Goal: Task Accomplishment & Management: Manage account settings

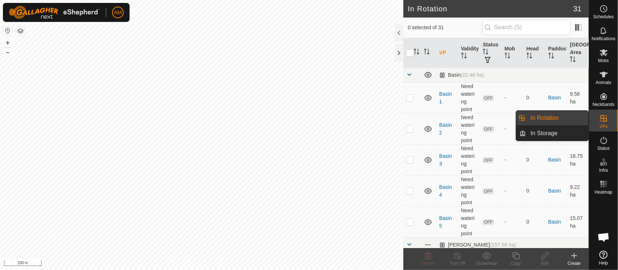
click at [566, 119] on link "In Rotation" at bounding box center [558, 118] width 62 height 15
click at [558, 118] on link "In Rotation" at bounding box center [558, 118] width 62 height 15
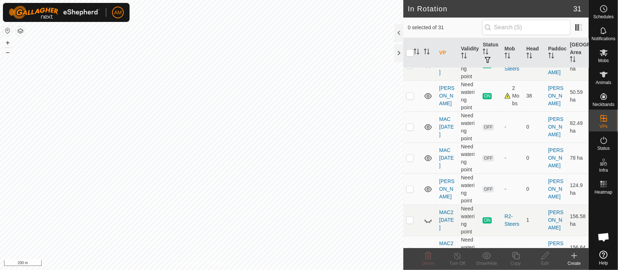
scroll to position [243, 0]
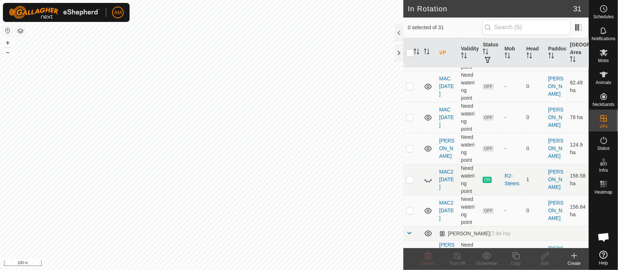
click at [410, 150] on p-checkbox at bounding box center [410, 148] width 7 height 6
click at [433, 260] on div "Delete" at bounding box center [428, 263] width 29 height 7
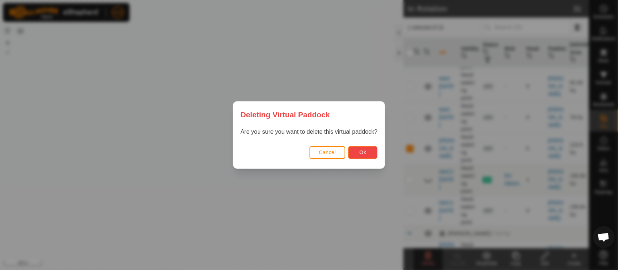
click at [366, 155] on span "Ok" at bounding box center [363, 152] width 7 height 6
checkbox input "false"
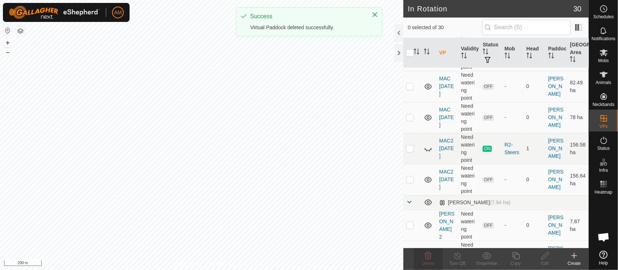
click at [407, 117] on p-checkbox at bounding box center [410, 117] width 7 height 6
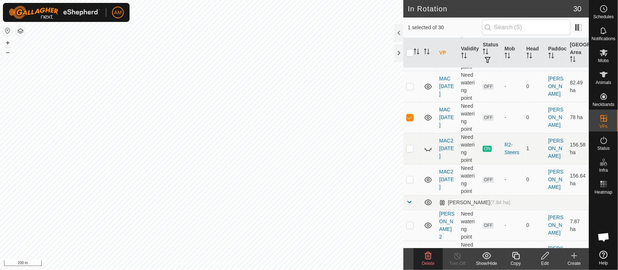
click at [424, 256] on delete-svg-icon at bounding box center [428, 255] width 29 height 9
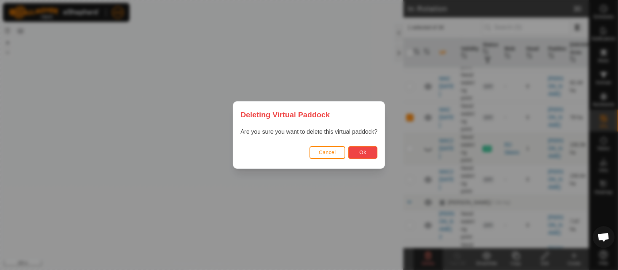
click at [363, 151] on span "Ok" at bounding box center [363, 152] width 7 height 6
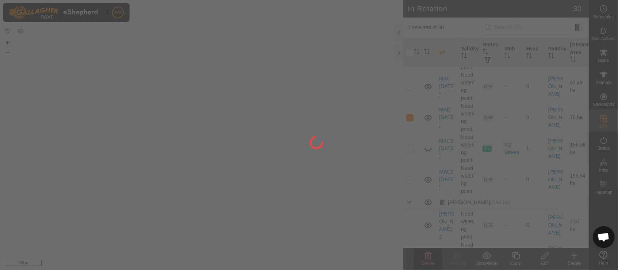
checkbox input "false"
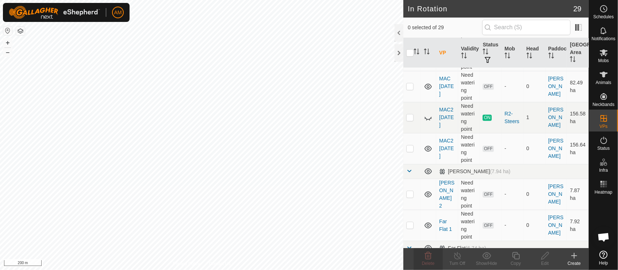
click at [408, 147] on p-checkbox at bounding box center [410, 148] width 7 height 6
click at [436, 263] on div "Delete" at bounding box center [428, 263] width 29 height 7
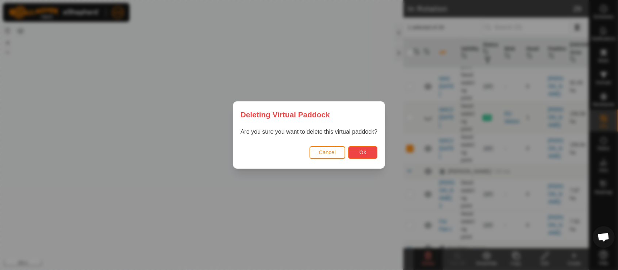
click at [366, 151] on span "Ok" at bounding box center [363, 152] width 7 height 6
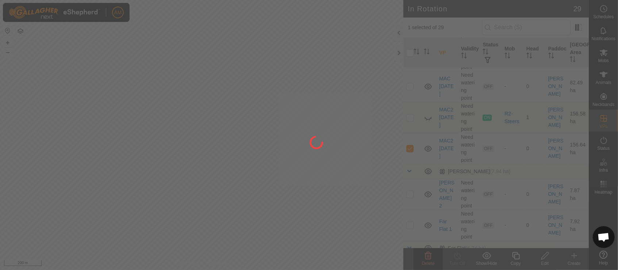
checkbox input "false"
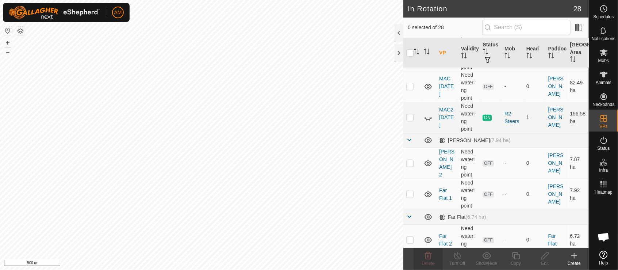
click at [415, 85] on td at bounding box center [413, 86] width 18 height 31
click at [430, 261] on span "Delete" at bounding box center [428, 263] width 13 height 5
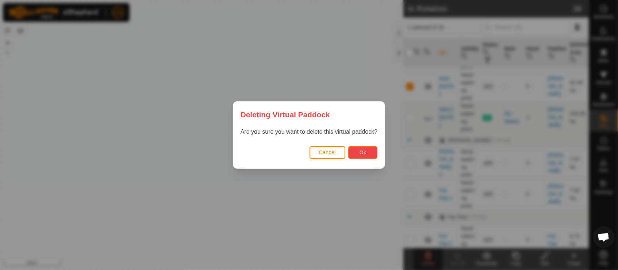
click at [355, 150] on button "Ok" at bounding box center [363, 152] width 29 height 13
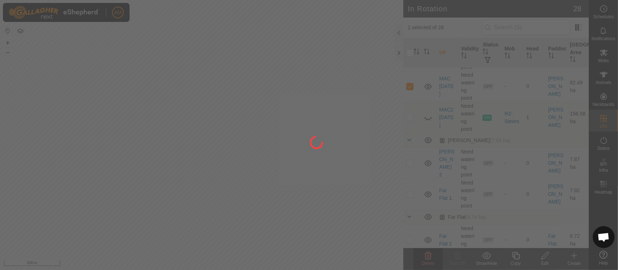
checkbox input "false"
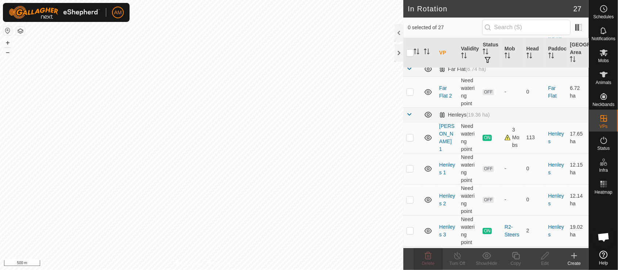
scroll to position [406, 0]
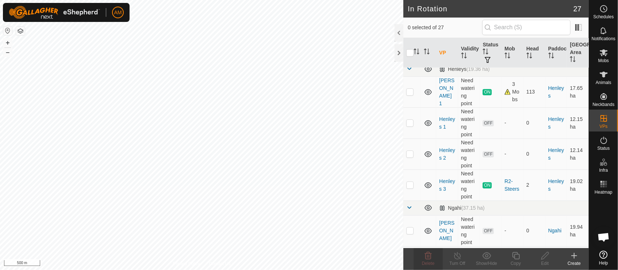
click at [415, 229] on td at bounding box center [413, 230] width 18 height 31
click at [432, 262] on span "Delete" at bounding box center [428, 263] width 13 height 5
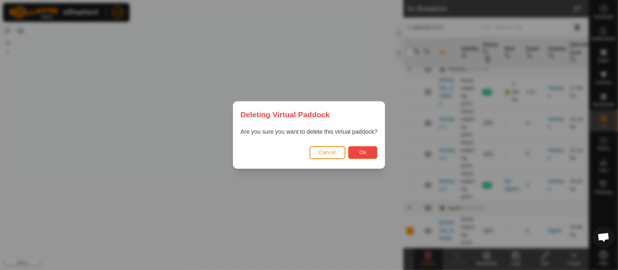
click at [364, 147] on button "Ok" at bounding box center [363, 152] width 29 height 13
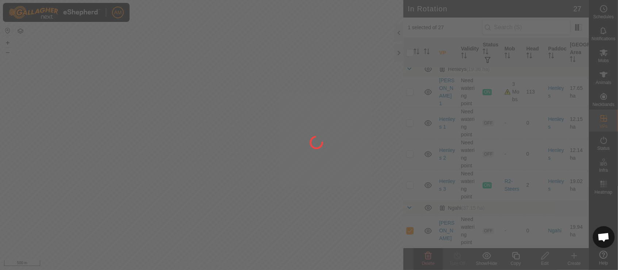
checkbox input "false"
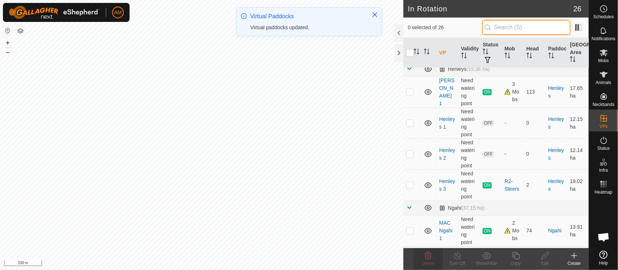
drag, startPoint x: 503, startPoint y: 26, endPoint x: 503, endPoint y: 32, distance: 6.6
click at [503, 27] on input "text" at bounding box center [527, 27] width 88 height 15
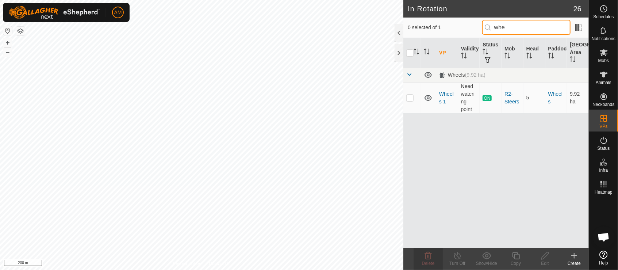
scroll to position [0, 0]
type input "whe"
click at [409, 100] on p-checkbox at bounding box center [410, 98] width 7 height 6
checkbox input "true"
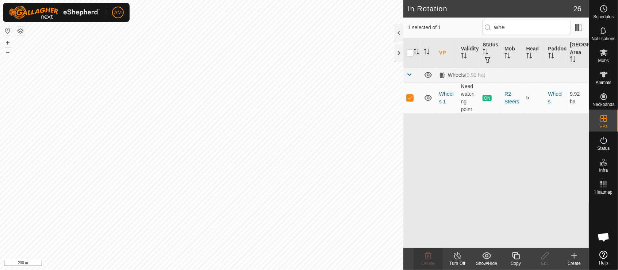
click at [511, 257] on copy-svg-icon at bounding box center [516, 255] width 29 height 9
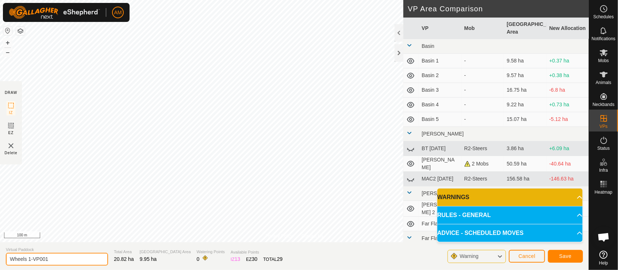
drag, startPoint x: 58, startPoint y: 264, endPoint x: -3, endPoint y: 268, distance: 61.5
click at [0, 268] on html "AM Schedules Notifications Mobs Animals Neckbands VPs Status Infra Heatmap Help…" at bounding box center [309, 135] width 618 height 270
type input "Wheels 2"
click at [573, 255] on button "Save" at bounding box center [565, 256] width 35 height 13
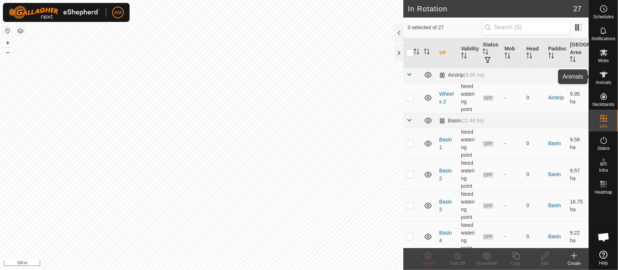
click at [603, 80] on span "Animals" at bounding box center [604, 82] width 16 height 4
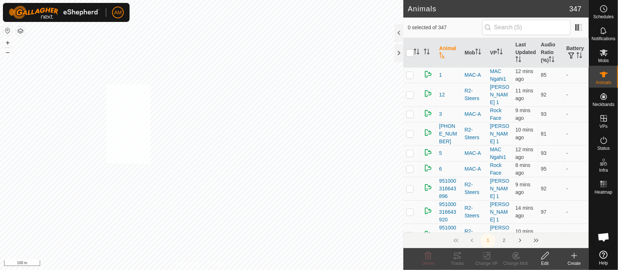
checkbox input "true"
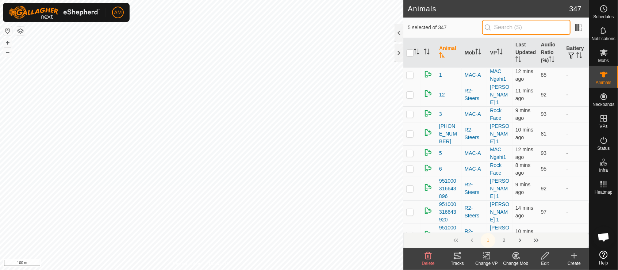
click at [507, 30] on input "text" at bounding box center [527, 27] width 88 height 15
type input "whee"
checkbox input "true"
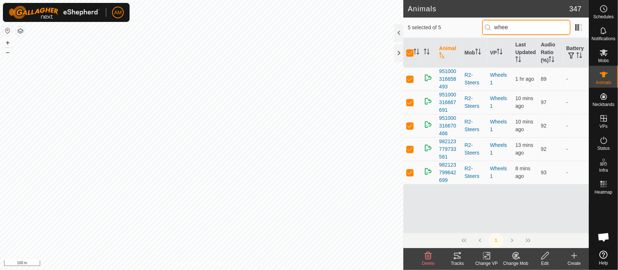
type input "whee"
click at [491, 256] on icon at bounding box center [487, 255] width 9 height 9
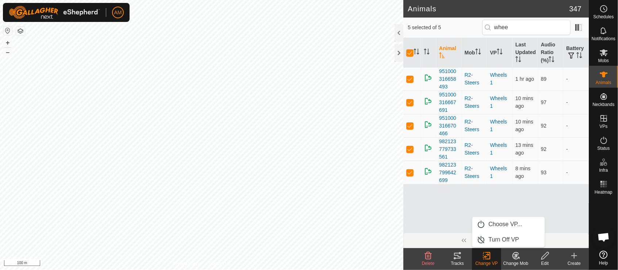
click at [492, 224] on link "Choose VP..." at bounding box center [509, 224] width 72 height 15
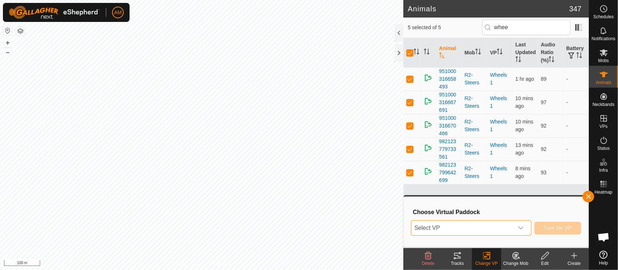
click at [476, 224] on span "Select VP" at bounding box center [463, 228] width 102 height 15
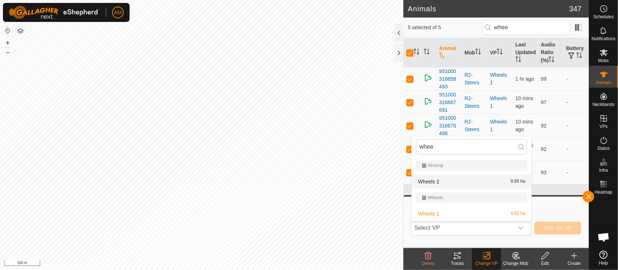
type input "whee"
click at [433, 182] on li "Wheels 2 9.95 ha" at bounding box center [472, 181] width 120 height 15
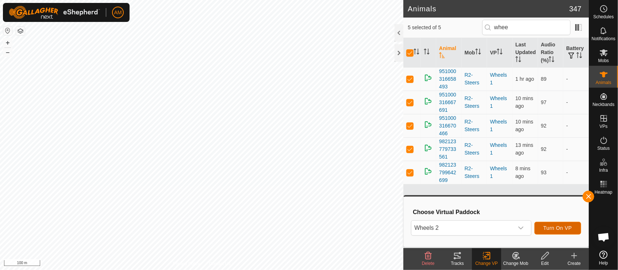
click at [567, 228] on span "Turn On VP" at bounding box center [558, 228] width 28 height 6
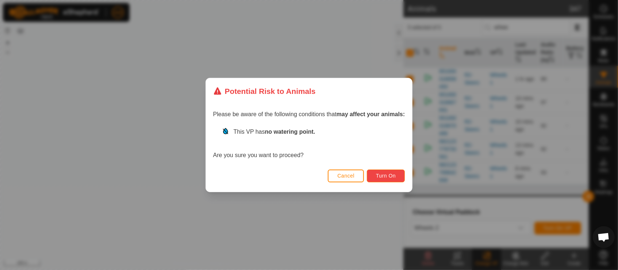
click at [396, 174] on span "Turn On" at bounding box center [386, 176] width 20 height 6
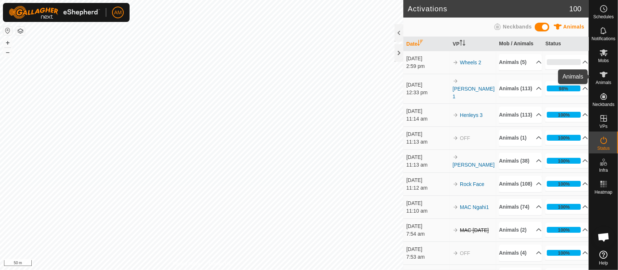
click at [595, 82] on div "Animals" at bounding box center [604, 77] width 29 height 22
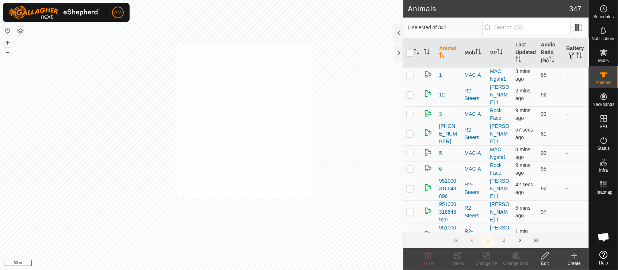
checkbox input "true"
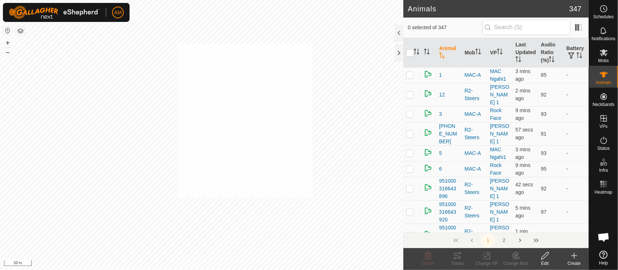
checkbox input "true"
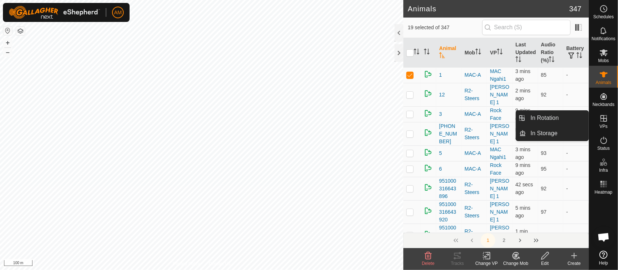
drag, startPoint x: 607, startPoint y: 131, endPoint x: 605, endPoint y: 123, distance: 7.9
click at [605, 123] on es-virtualpaddocks-svg-icon at bounding box center [604, 119] width 13 height 12
click at [552, 121] on link "In Rotation" at bounding box center [558, 118] width 62 height 15
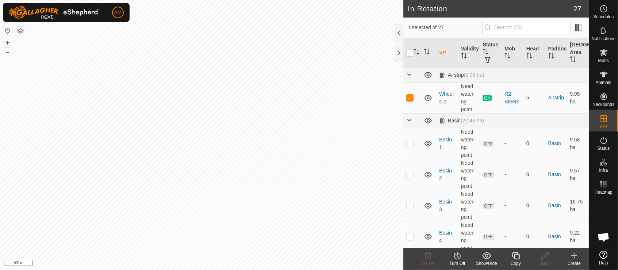
click at [577, 262] on div "Create" at bounding box center [574, 263] width 29 height 7
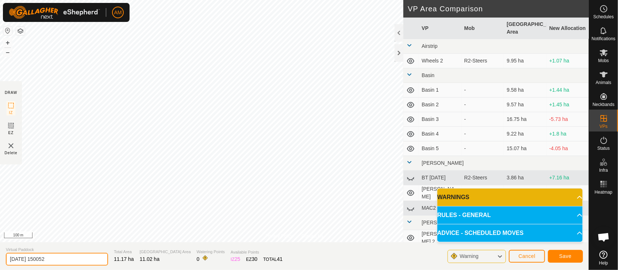
drag, startPoint x: 53, startPoint y: 263, endPoint x: -3, endPoint y: 267, distance: 55.6
click at [0, 267] on html "AM Schedules Notifications Mobs Animals Neckbands VPs Status Infra Heatmap Help…" at bounding box center [309, 135] width 618 height 270
type input "Totara 1"
click at [564, 260] on button "Save" at bounding box center [565, 256] width 35 height 13
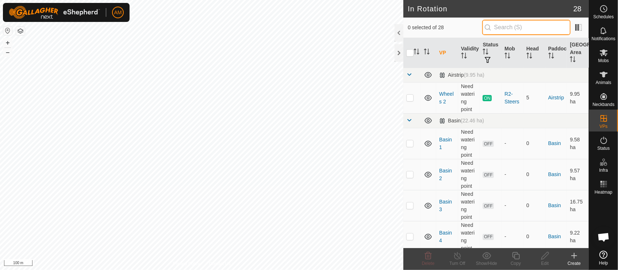
click at [510, 22] on input "text" at bounding box center [527, 27] width 88 height 15
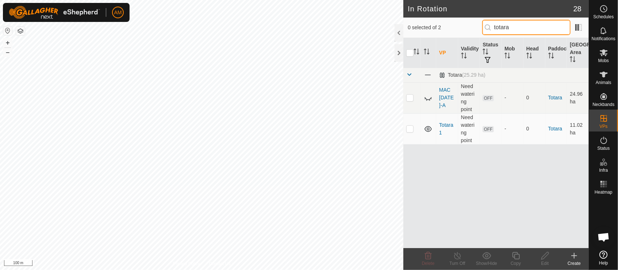
type input "totara"
click at [418, 127] on td at bounding box center [413, 128] width 18 height 31
checkbox input "true"
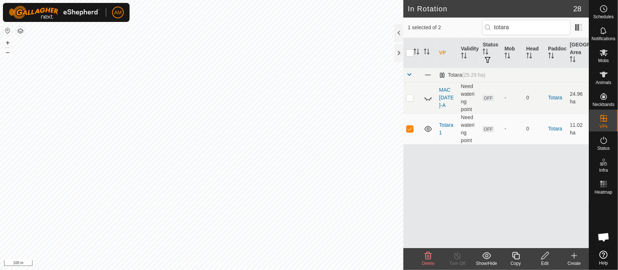
click at [541, 258] on icon at bounding box center [545, 255] width 9 height 9
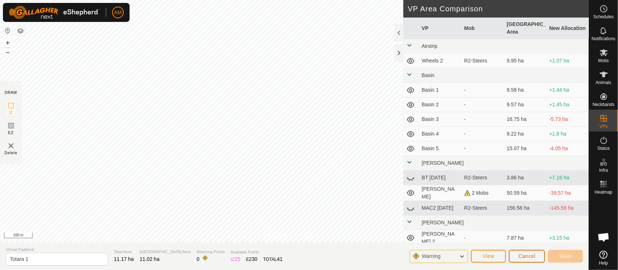
click at [525, 257] on span "Cancel" at bounding box center [527, 256] width 17 height 6
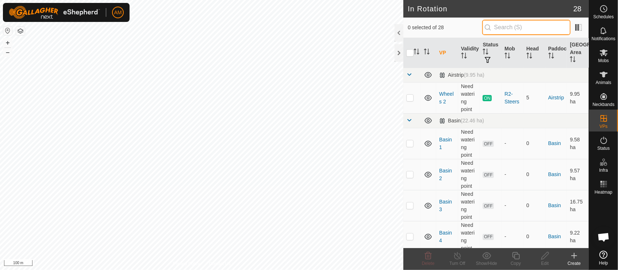
click at [506, 29] on input "text" at bounding box center [527, 27] width 88 height 15
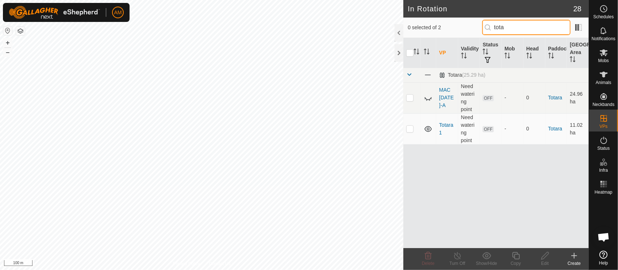
type input "tota"
click at [414, 130] on p-checkbox at bounding box center [410, 129] width 7 height 6
checkbox input "true"
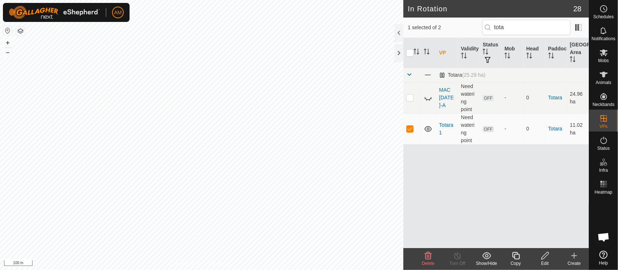
click at [513, 259] on icon at bounding box center [516, 255] width 9 height 9
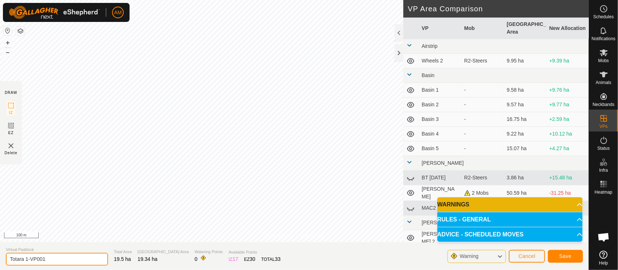
drag, startPoint x: 73, startPoint y: 260, endPoint x: 126, endPoint y: 253, distance: 53.8
click at [138, 258] on section "Virtual Paddock Totara 1-VP001 Total Area 19.5 ha Grazing Area 19.34 ha Waterin…" at bounding box center [294, 256] width 589 height 28
type input "Totara 2"
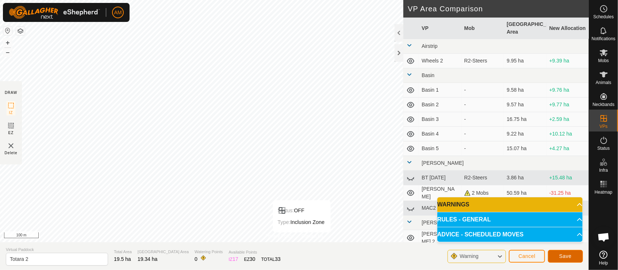
click at [571, 255] on span "Save" at bounding box center [566, 256] width 12 height 6
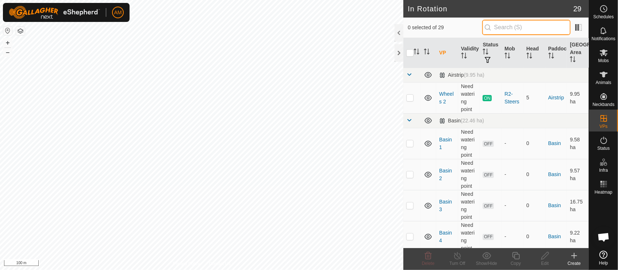
click at [519, 27] on input "text" at bounding box center [527, 27] width 88 height 15
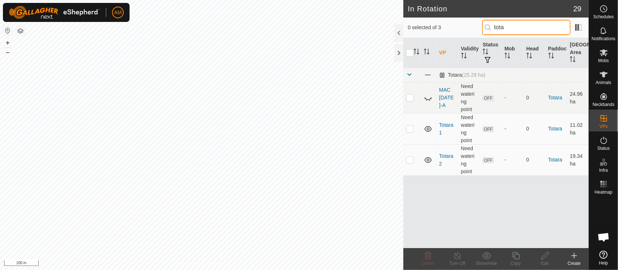
type input "tota"
click at [410, 159] on p-checkbox at bounding box center [410, 160] width 7 height 6
checkbox input "true"
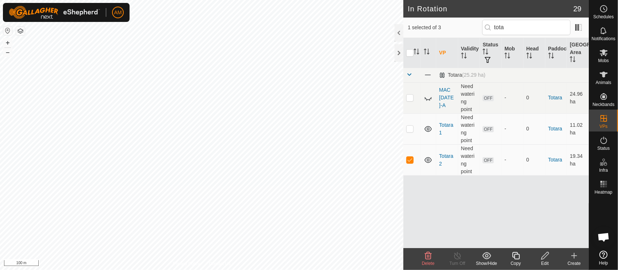
click at [517, 258] on icon at bounding box center [516, 255] width 9 height 9
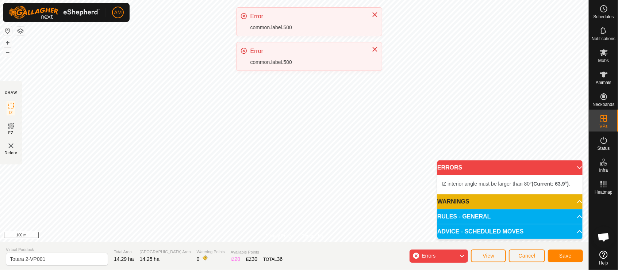
click at [354, 71] on div "Error common.label.500" at bounding box center [309, 56] width 145 height 28
click at [381, 49] on div "Error common.label.500" at bounding box center [309, 56] width 145 height 28
click at [377, 15] on icon "Close" at bounding box center [375, 15] width 6 height 6
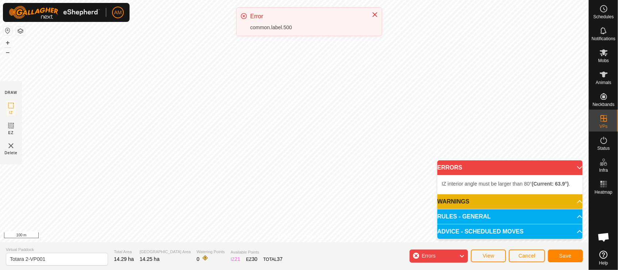
click at [339, 43] on div "AM Schedules Notifications Mobs Animals Neckbands VPs Status Infra Heatmap Help…" at bounding box center [309, 135] width 618 height 270
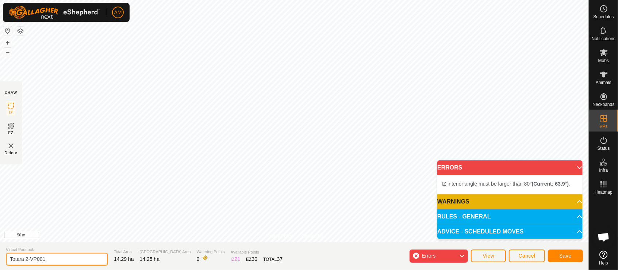
drag, startPoint x: 57, startPoint y: 259, endPoint x: 22, endPoint y: 256, distance: 34.8
click at [57, 259] on input "Totara 2-VP001" at bounding box center [57, 259] width 102 height 13
drag, startPoint x: 27, startPoint y: 259, endPoint x: 125, endPoint y: 251, distance: 97.9
click at [125, 251] on section "Virtual Paddock Totara 2-VP001 Total Area 14.29 ha Grazing Area 14.25 ha Wateri…" at bounding box center [294, 256] width 589 height 28
type input "Totara 3"
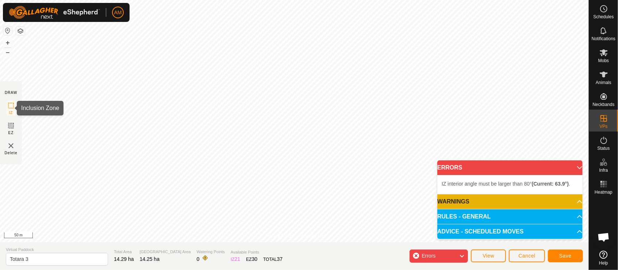
click at [12, 110] on span "IZ" at bounding box center [11, 112] width 4 height 5
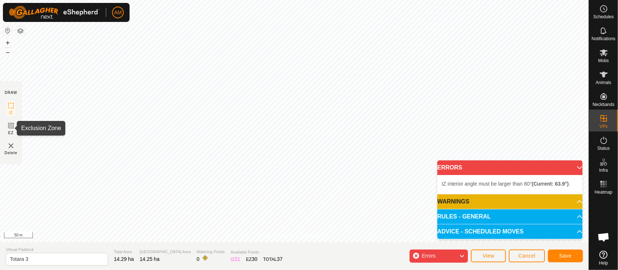
click at [7, 126] on icon at bounding box center [11, 125] width 9 height 9
click at [577, 165] on p-accordion-header "ERRORS" at bounding box center [510, 167] width 145 height 15
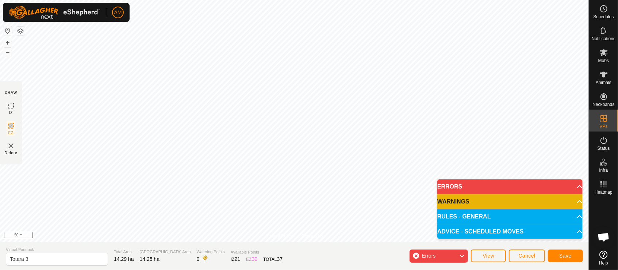
click at [565, 188] on p-accordion-header "ERRORS" at bounding box center [510, 186] width 145 height 15
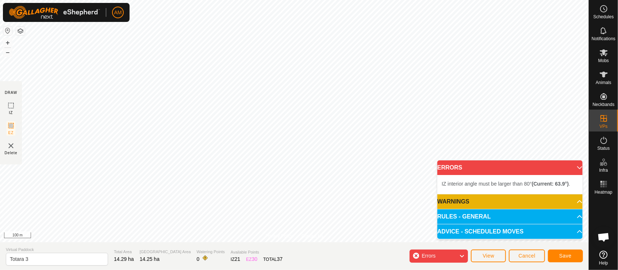
click at [16, 110] on section "DRAW IZ EZ Delete" at bounding box center [11, 122] width 22 height 83
click at [12, 106] on icon at bounding box center [11, 105] width 9 height 9
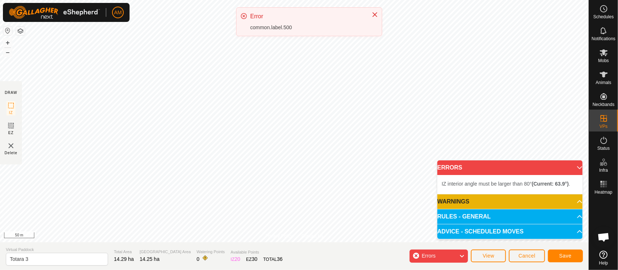
click at [452, 199] on body "AM Schedules Notifications Mobs Animals Neckbands VPs Status Infra Heatmap Help…" at bounding box center [309, 135] width 618 height 270
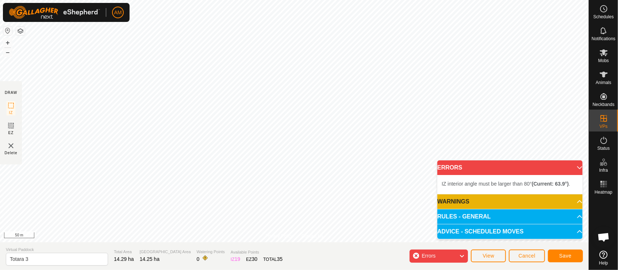
click at [457, 251] on div "Errors" at bounding box center [439, 256] width 58 height 13
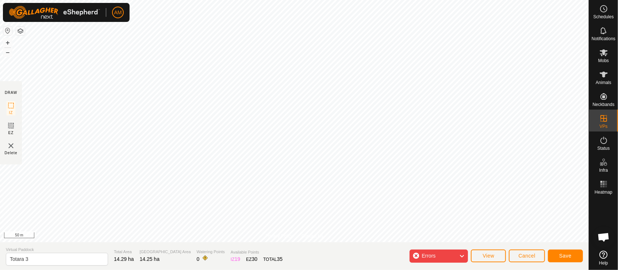
click at [458, 257] on div "Errors" at bounding box center [439, 256] width 58 height 13
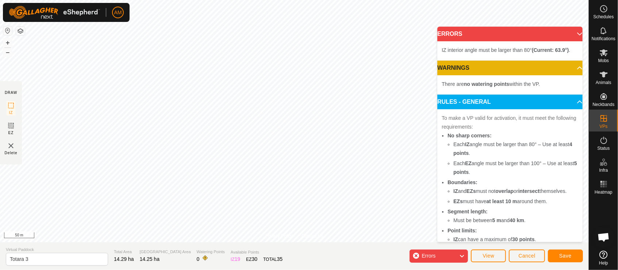
click at [458, 257] on div "Errors" at bounding box center [439, 256] width 58 height 13
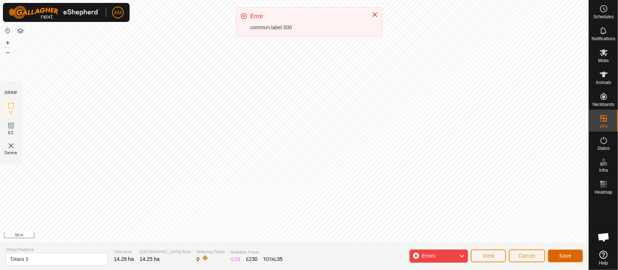
click at [568, 252] on button "Save" at bounding box center [565, 256] width 35 height 13
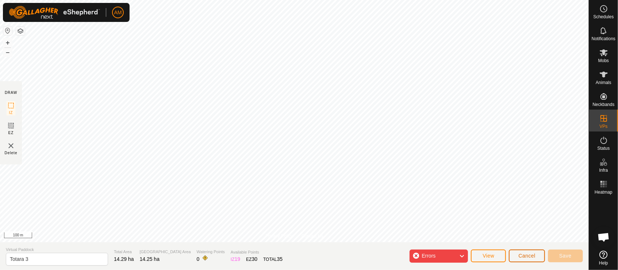
click at [529, 257] on span "Cancel" at bounding box center [527, 256] width 17 height 6
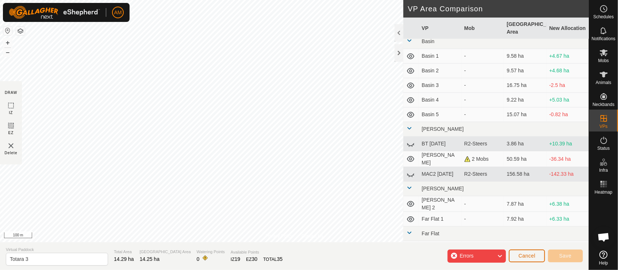
scroll to position [41, 0]
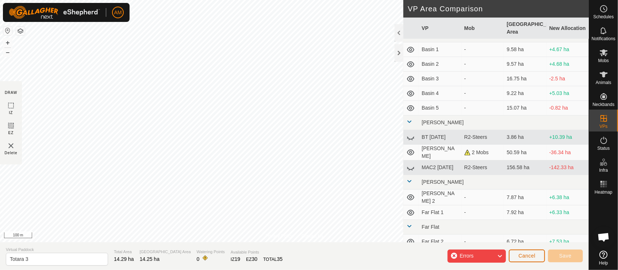
click at [529, 251] on button "Cancel" at bounding box center [527, 256] width 36 height 13
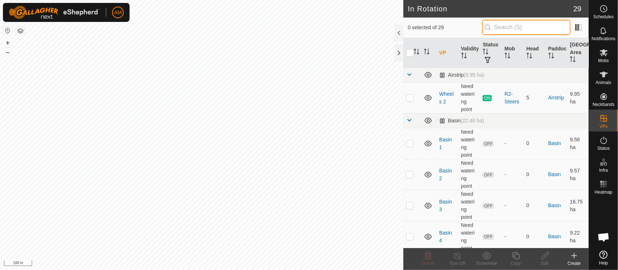
click at [514, 27] on input "text" at bounding box center [527, 27] width 88 height 15
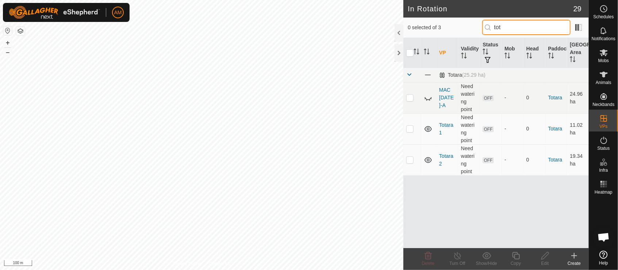
type input "tot"
click at [409, 162] on p-checkbox at bounding box center [410, 160] width 7 height 6
checkbox input "true"
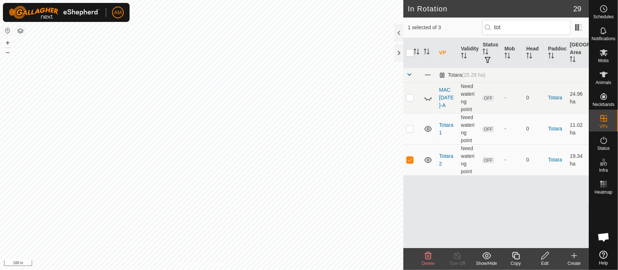
click at [513, 259] on icon at bounding box center [516, 255] width 9 height 9
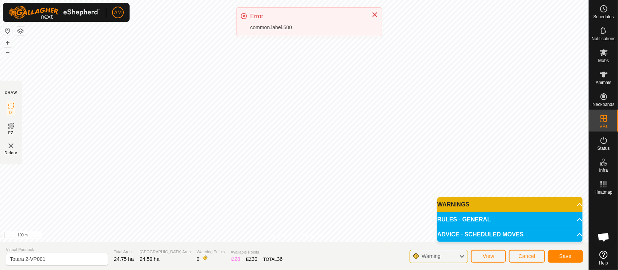
click at [126, 179] on div "AM Schedules Notifications Mobs Animals Neckbands VPs Status Infra Heatmap Help…" at bounding box center [309, 135] width 618 height 270
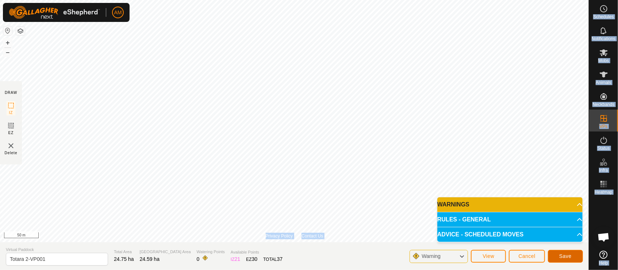
click at [571, 252] on button "Save" at bounding box center [565, 256] width 35 height 13
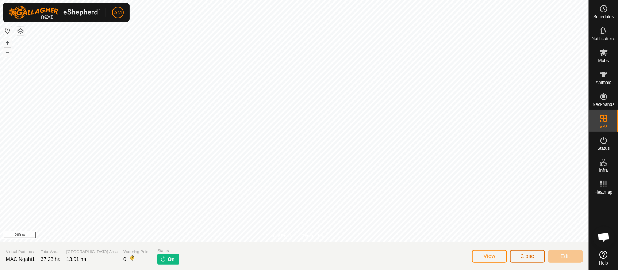
click at [531, 253] on span "Close" at bounding box center [528, 256] width 14 height 6
click at [527, 260] on button "Close" at bounding box center [527, 256] width 35 height 13
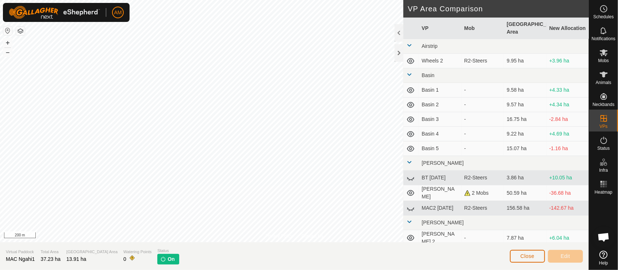
click at [528, 255] on span "Close" at bounding box center [528, 256] width 14 height 6
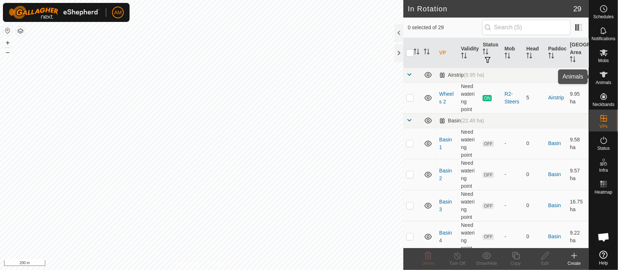
click at [609, 83] on span "Animals" at bounding box center [604, 82] width 16 height 4
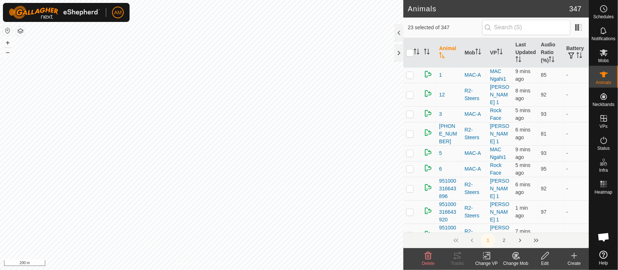
checkbox input "true"
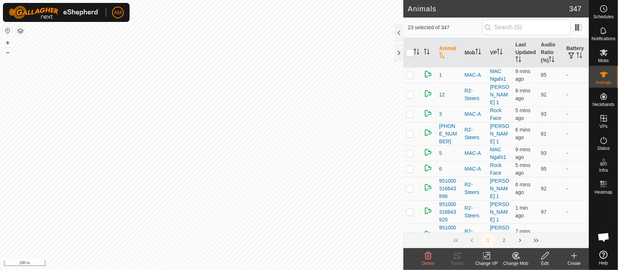
checkbox input "true"
click at [487, 266] on div "Change VP" at bounding box center [486, 263] width 29 height 7
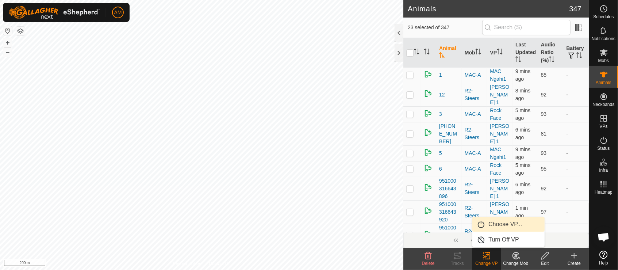
click at [500, 225] on link "Choose VP..." at bounding box center [509, 224] width 72 height 15
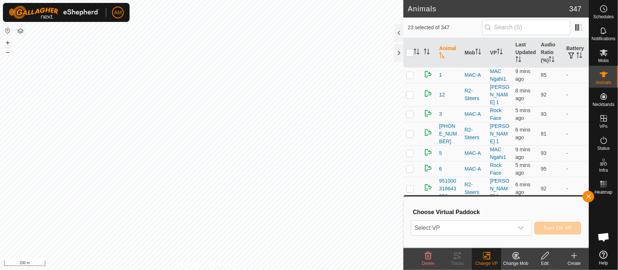
click at [466, 231] on span "Select VP" at bounding box center [463, 228] width 102 height 15
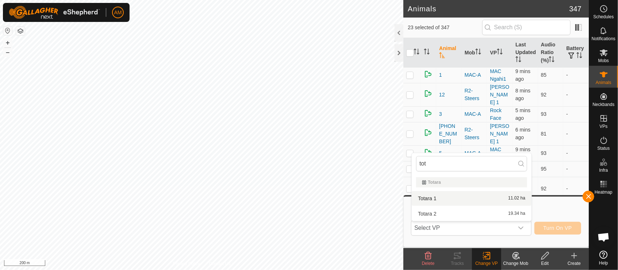
type input "tot"
click at [431, 202] on li "Totara 1 11.02 ha" at bounding box center [472, 198] width 120 height 15
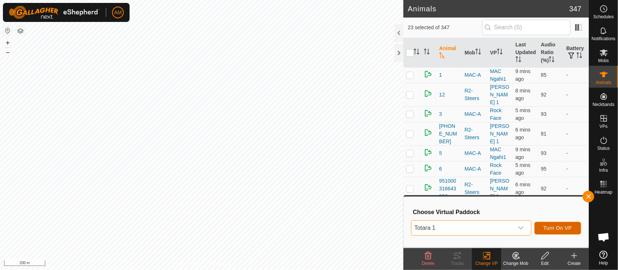
click at [550, 232] on button "Turn On VP" at bounding box center [558, 228] width 47 height 13
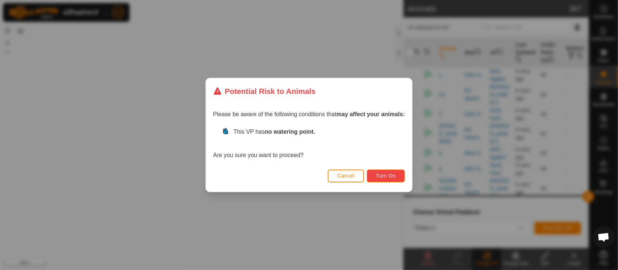
click at [390, 179] on span "Turn On" at bounding box center [386, 176] width 20 height 6
